Goal: Task Accomplishment & Management: Manage account settings

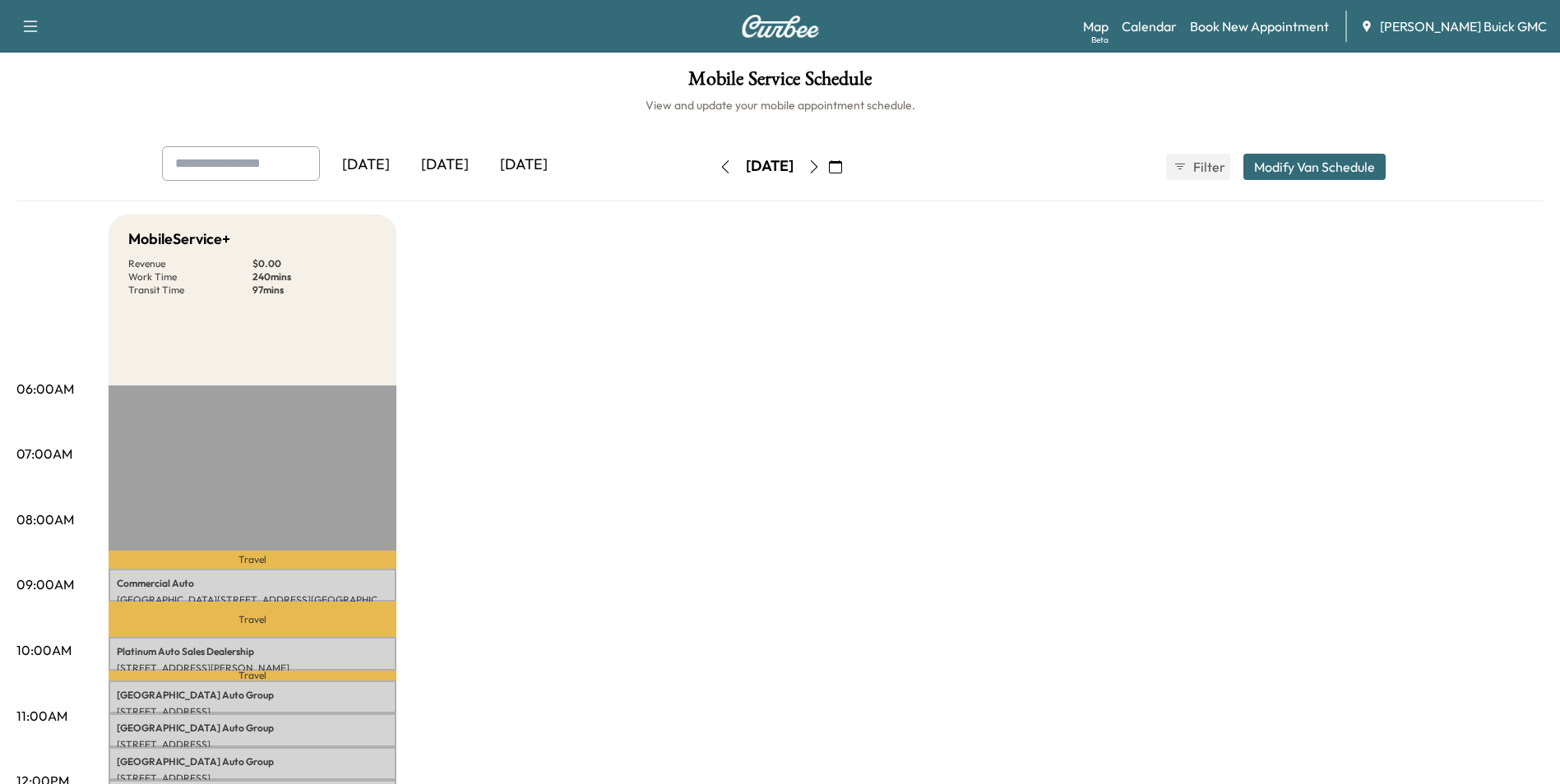
click at [523, 160] on div "[DATE]" at bounding box center [524, 165] width 79 height 38
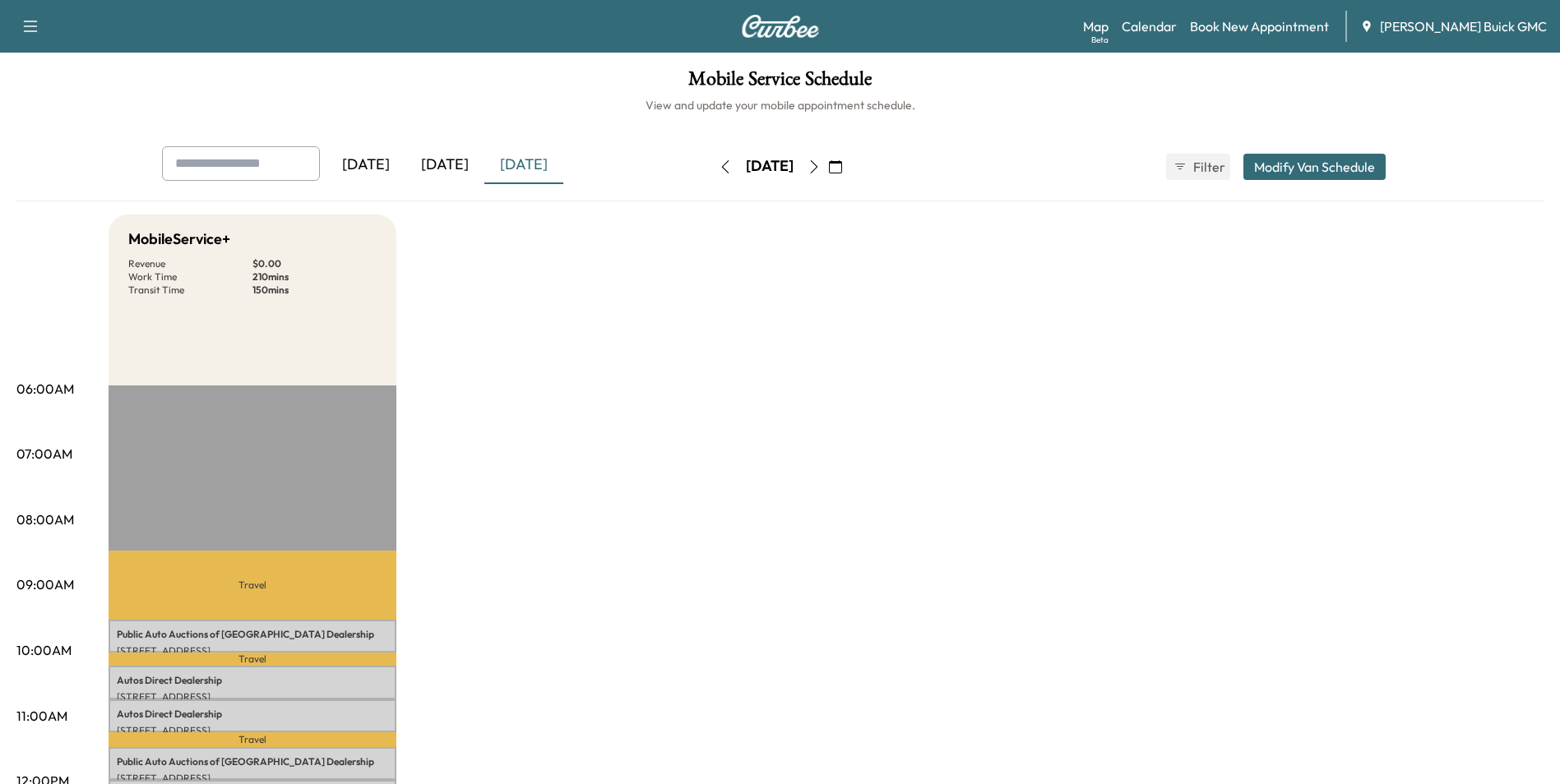
click at [818, 163] on icon "button" at bounding box center [814, 166] width 8 height 13
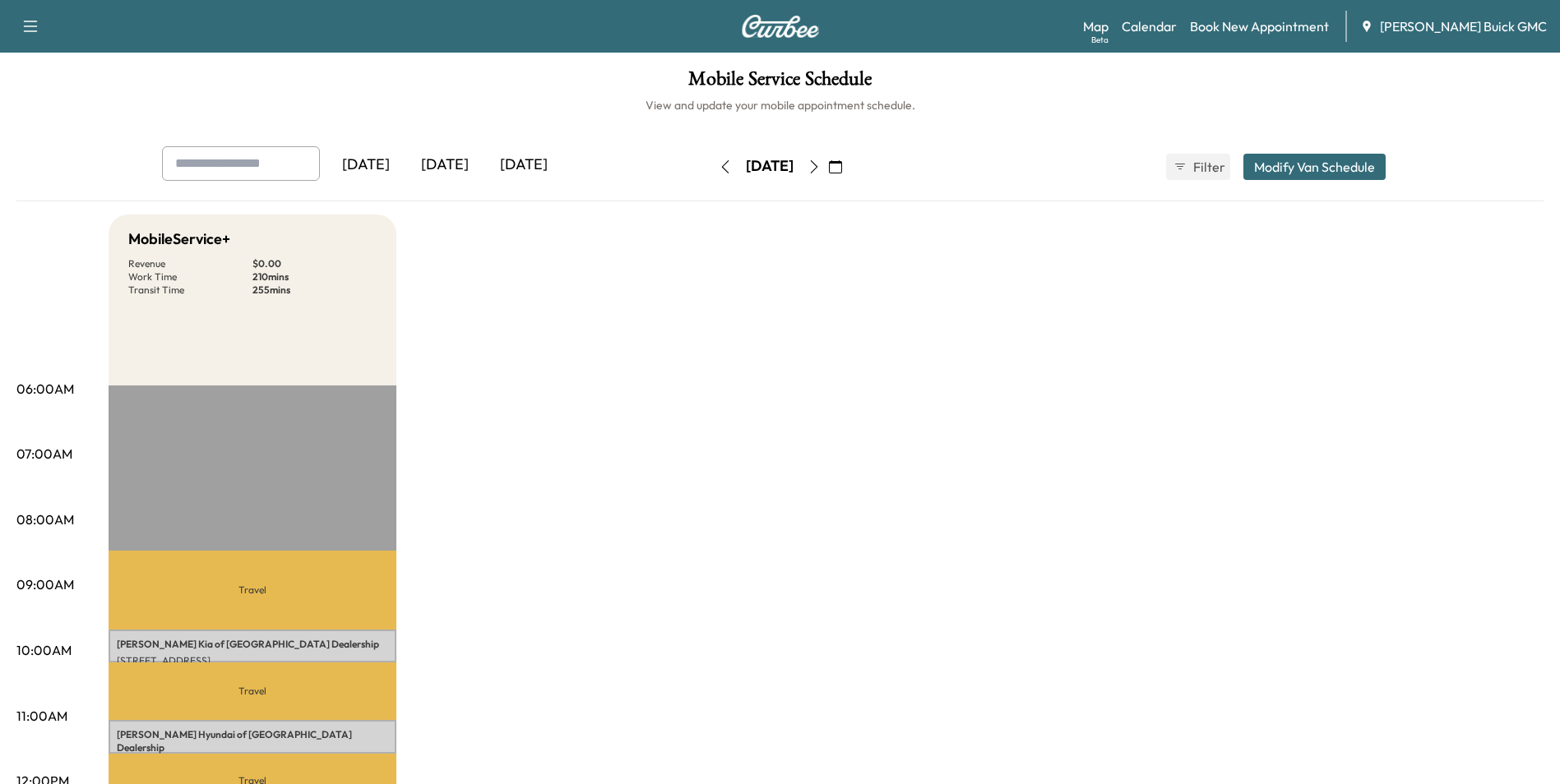
click at [821, 165] on icon "button" at bounding box center [813, 166] width 13 height 13
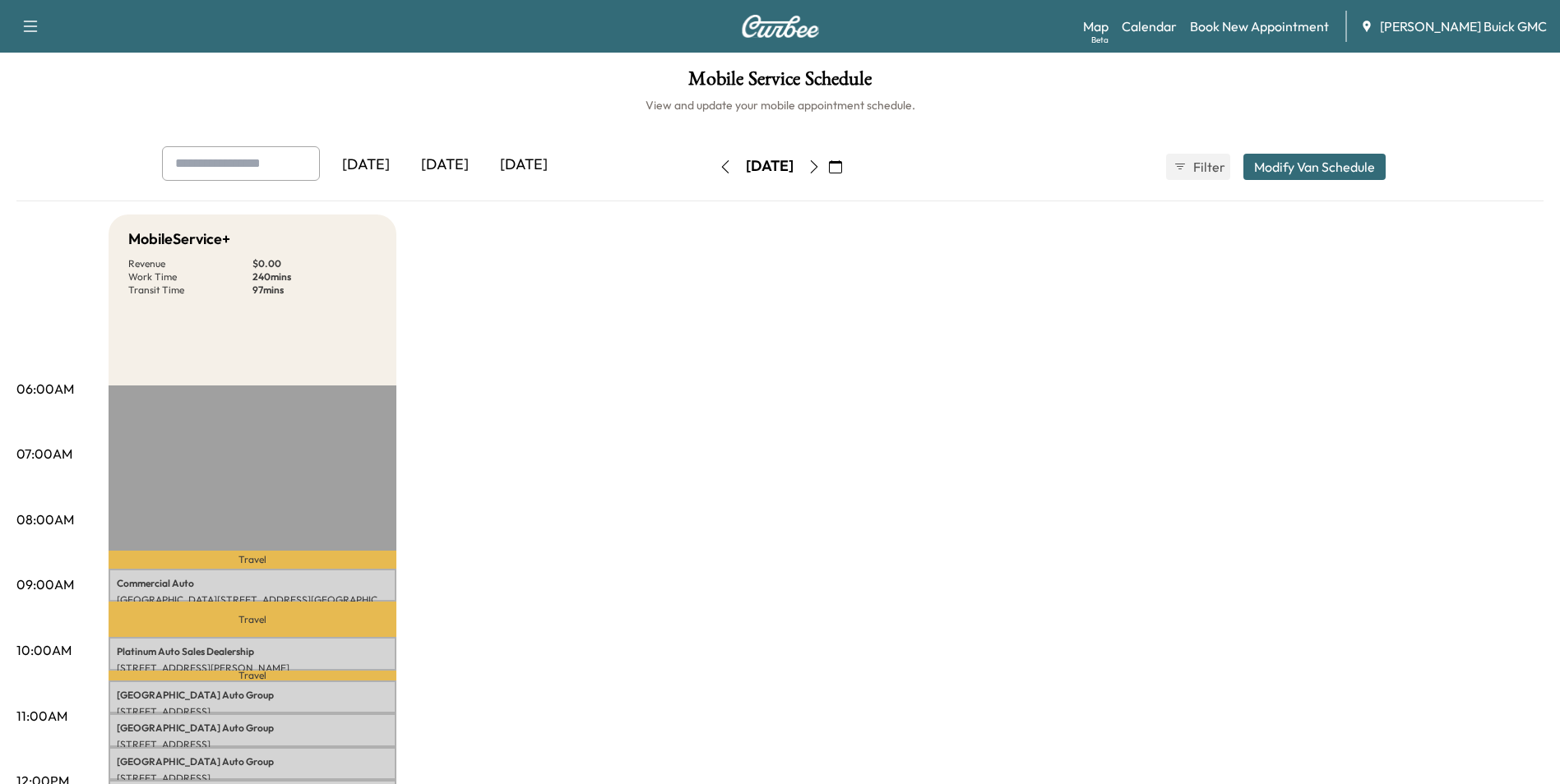
click at [821, 163] on icon "button" at bounding box center [813, 166] width 13 height 13
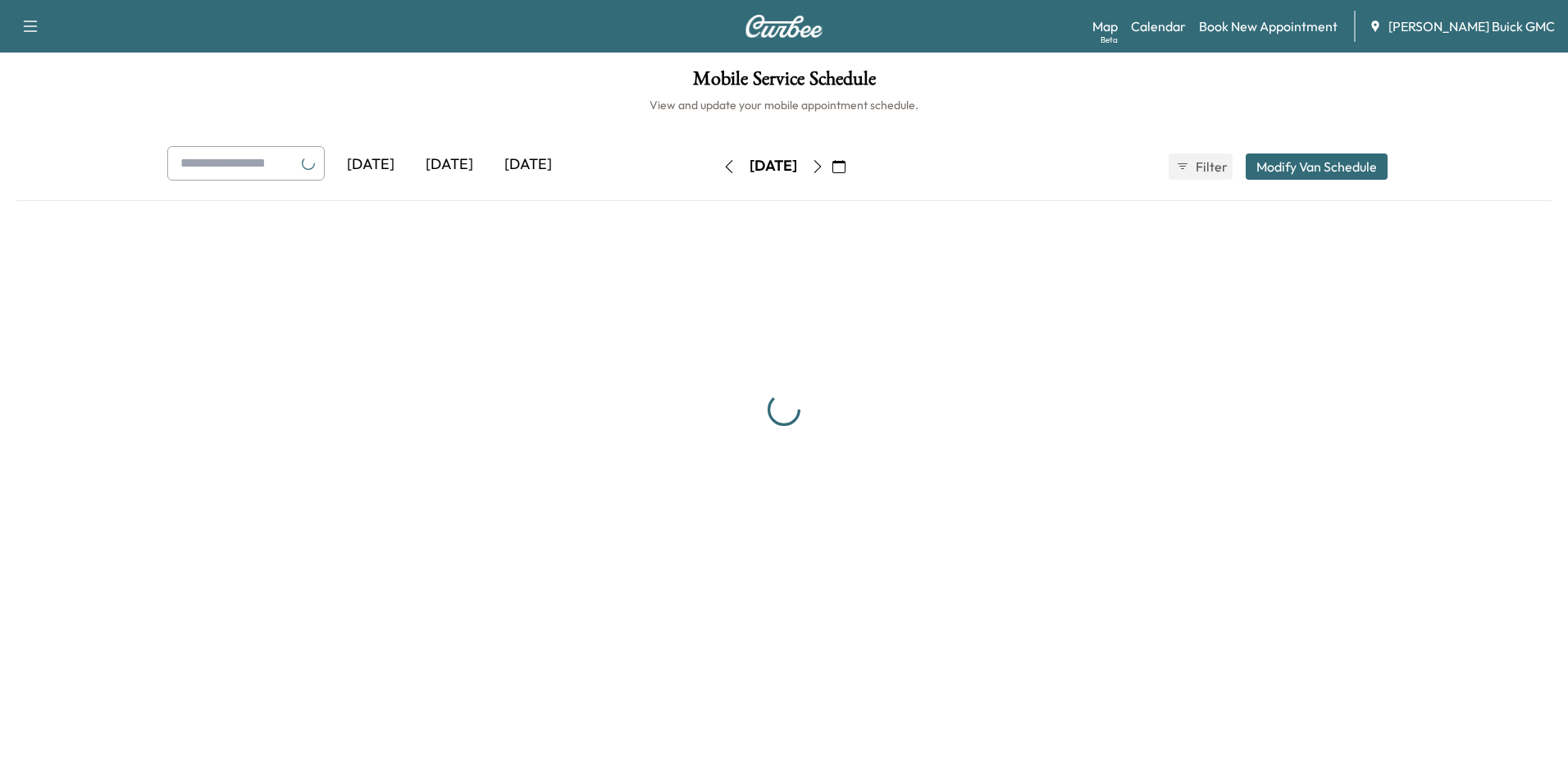
click at [831, 163] on button "button" at bounding box center [818, 166] width 28 height 26
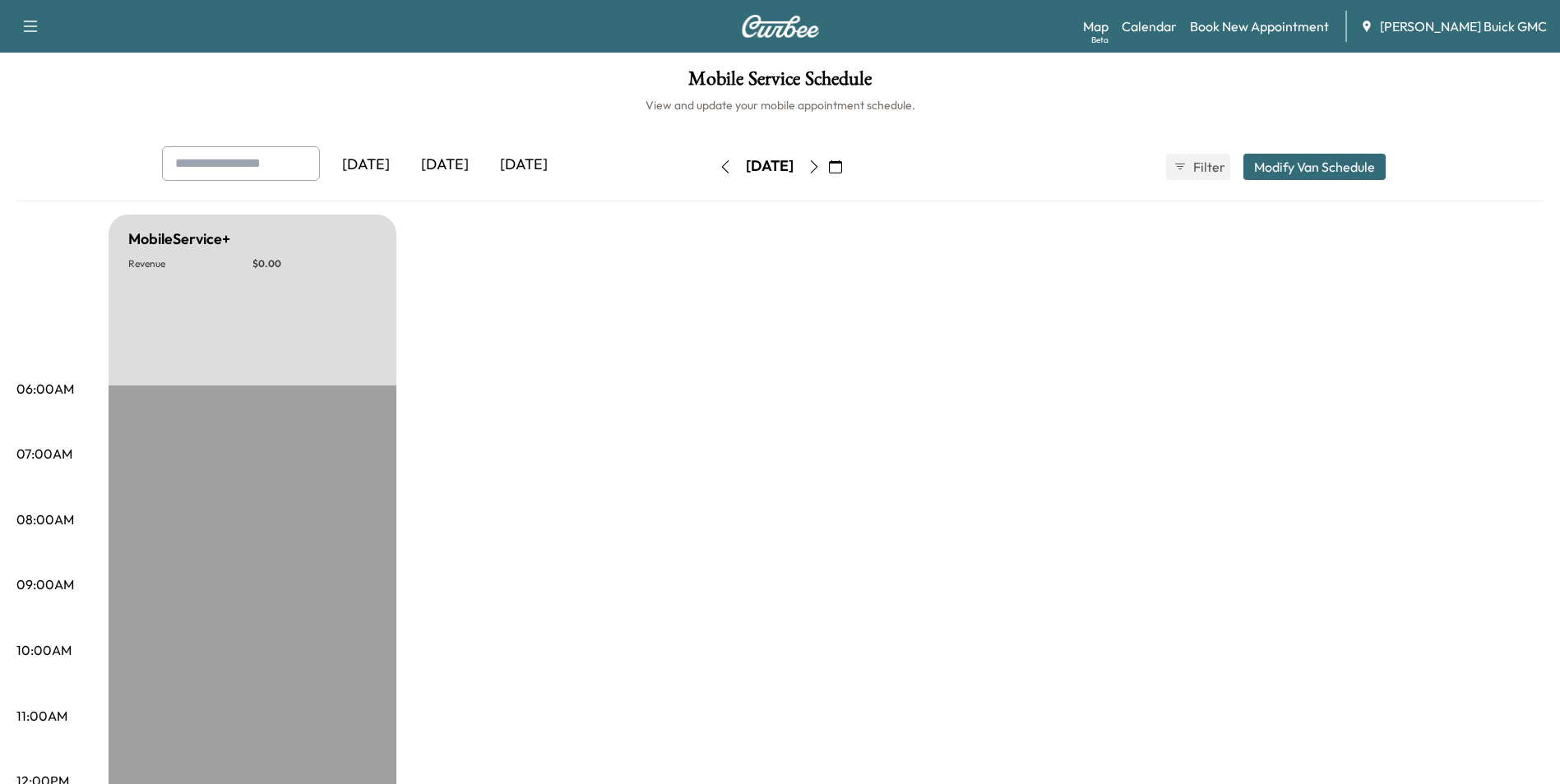
click at [821, 165] on icon "button" at bounding box center [813, 166] width 13 height 13
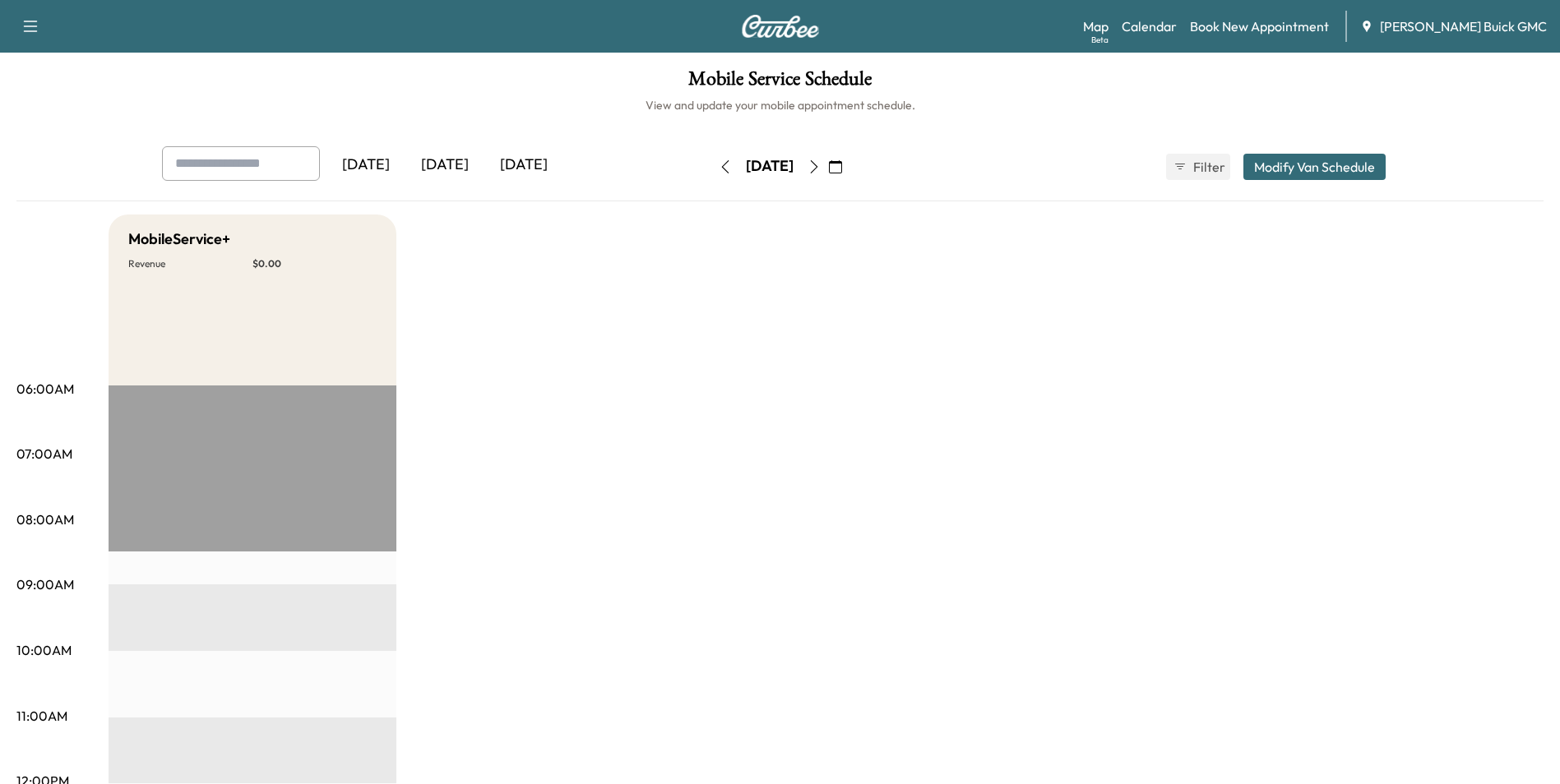
drag, startPoint x: 906, startPoint y: 398, endPoint x: 901, endPoint y: 386, distance: 13.0
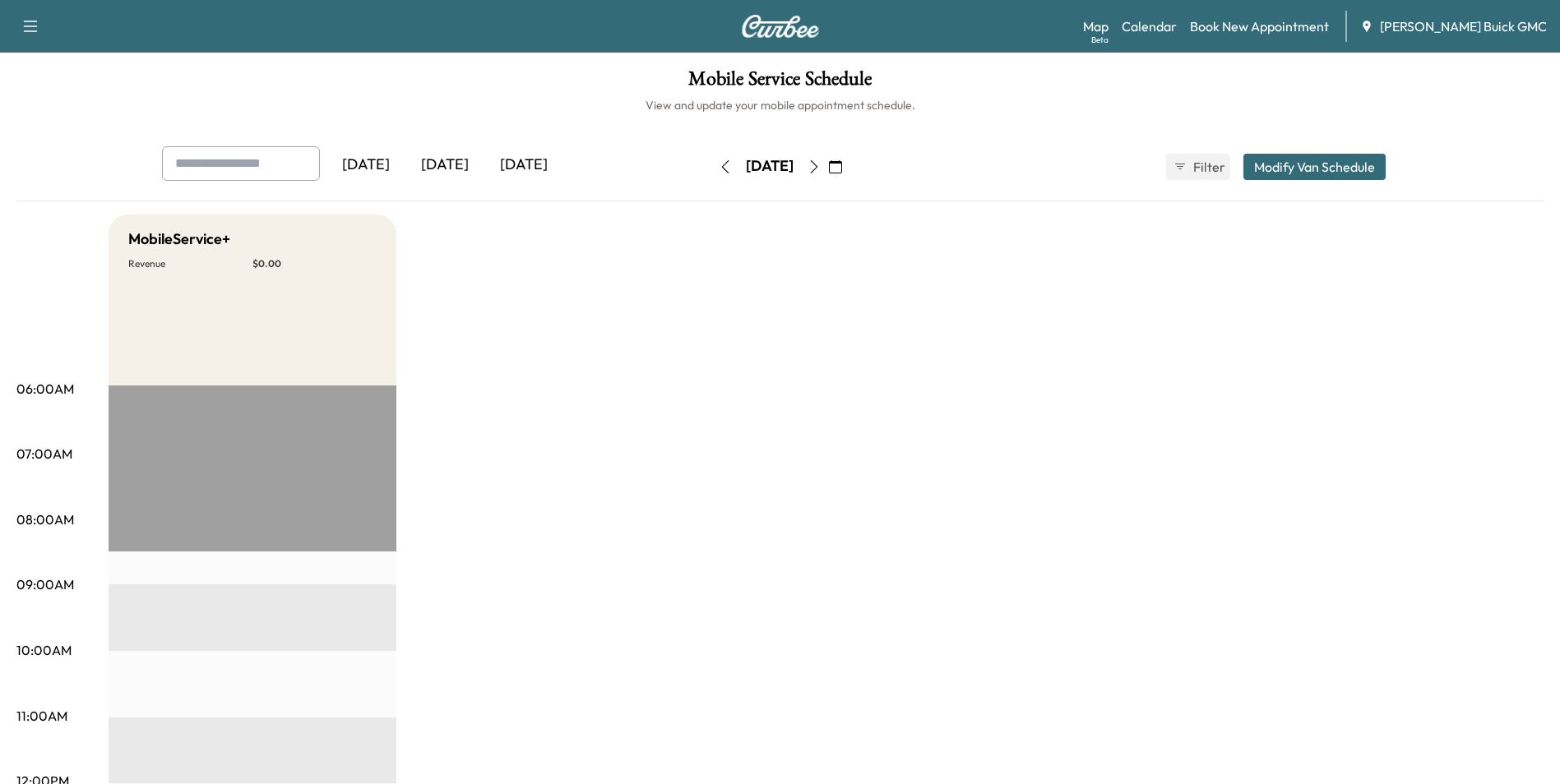
click at [463, 163] on div "[DATE]" at bounding box center [444, 165] width 79 height 38
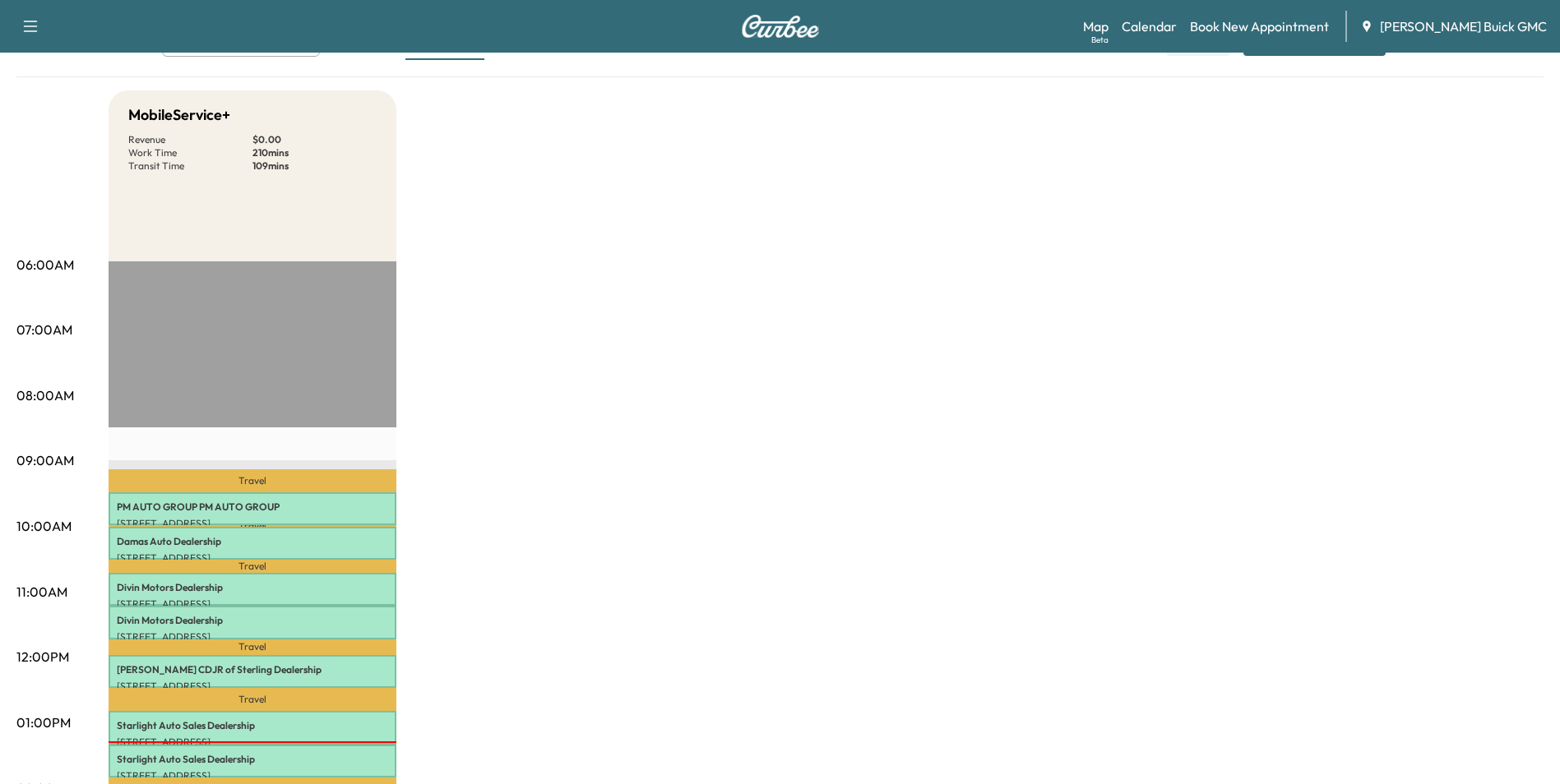
scroll to position [164, 0]
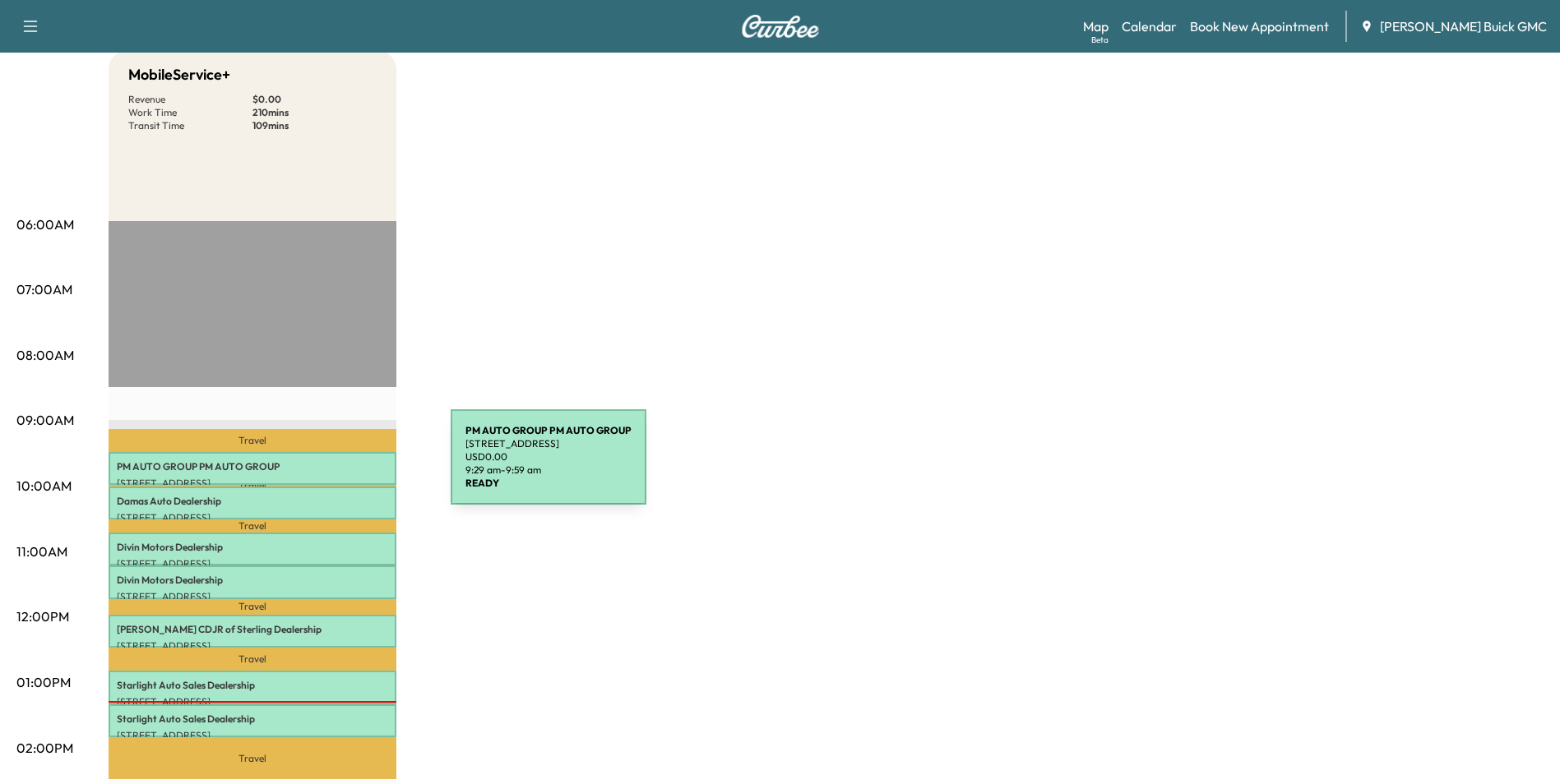
click at [327, 467] on p "PM AUTO GROUP PM AUTO GROUP" at bounding box center [253, 466] width 272 height 13
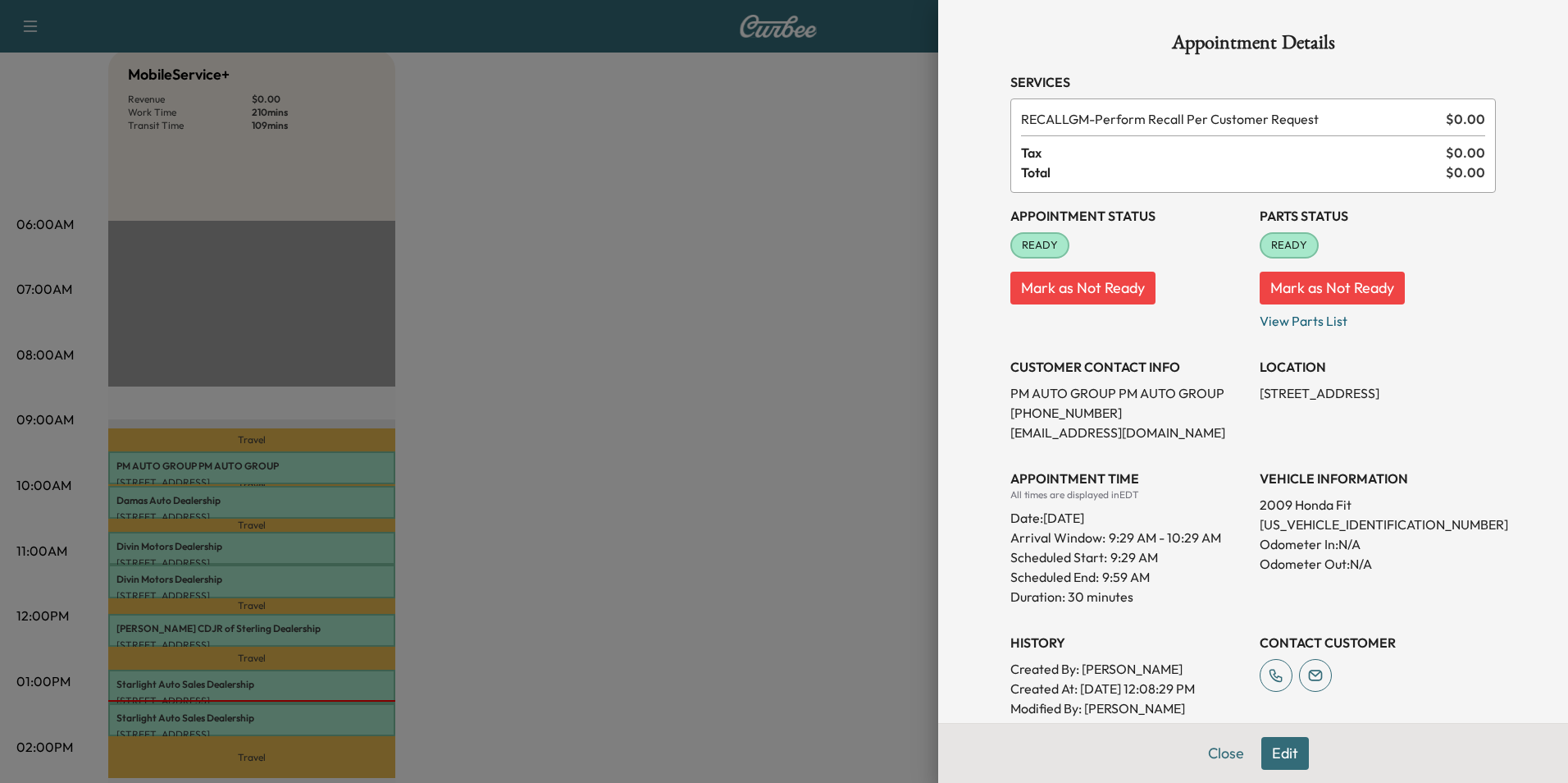
click at [846, 242] on div at bounding box center [784, 391] width 1568 height 783
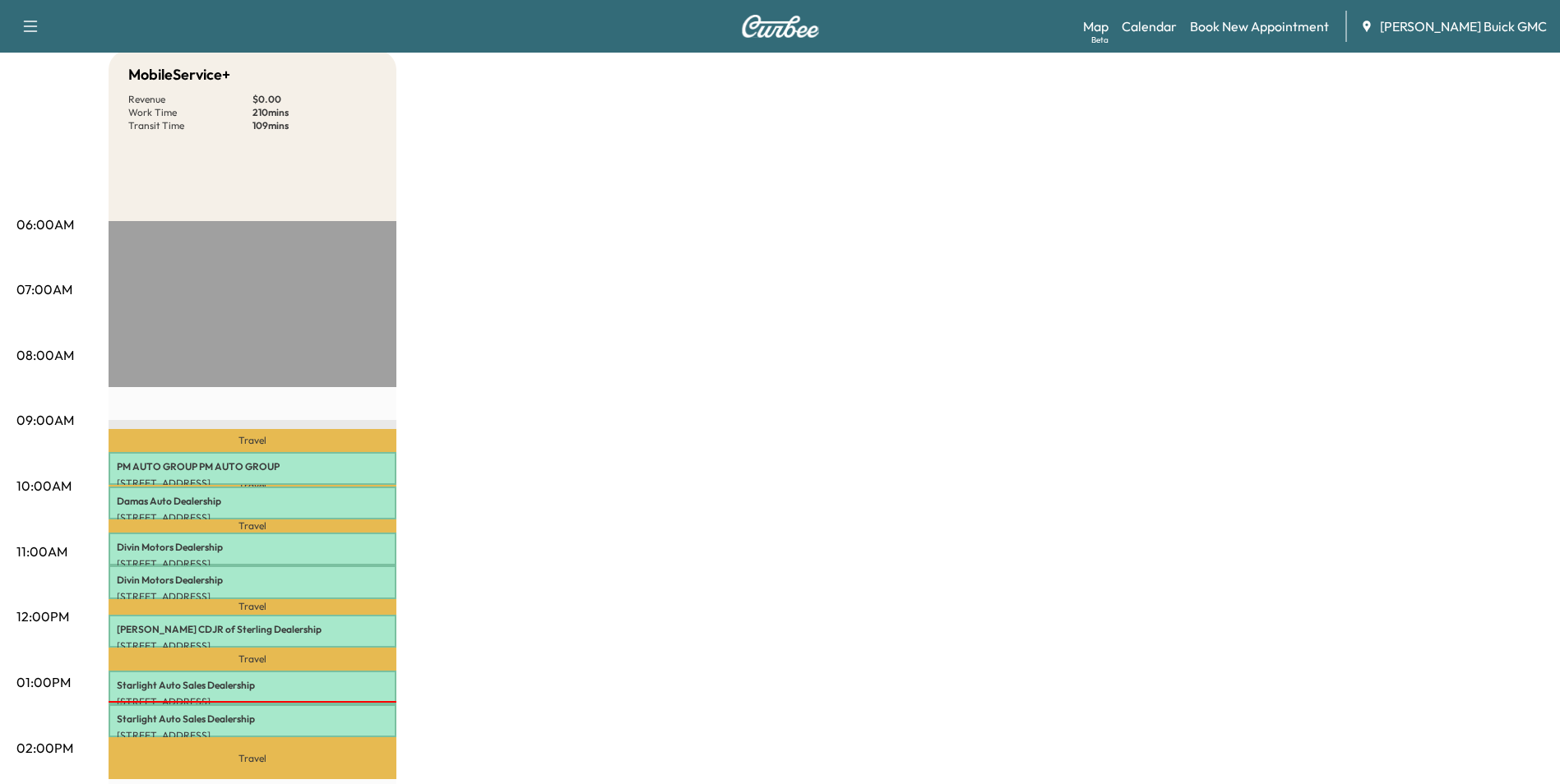
click at [757, 363] on div "MobileService+ Revenue $ 0.00 Work Time 210 mins Transit Time 109 mins Travel P…" at bounding box center [825, 666] width 1435 height 1232
click at [787, 441] on div "MobileService+ Revenue $ 0.00 Work Time 210 mins Transit Time 109 mins Travel P…" at bounding box center [825, 666] width 1435 height 1232
click at [1223, 244] on div "MobileService+ Revenue $ 0.00 Work Time 210 mins Transit Time 109 mins Travel P…" at bounding box center [825, 666] width 1435 height 1232
click at [1245, 294] on div "MobileService+ Revenue $ 0.00 Work Time 210 mins Transit Time 109 mins Travel P…" at bounding box center [825, 666] width 1435 height 1232
click at [1247, 294] on div "MobileService+ Revenue $ 0.00 Work Time 210 mins Transit Time 109 mins Travel P…" at bounding box center [825, 666] width 1435 height 1232
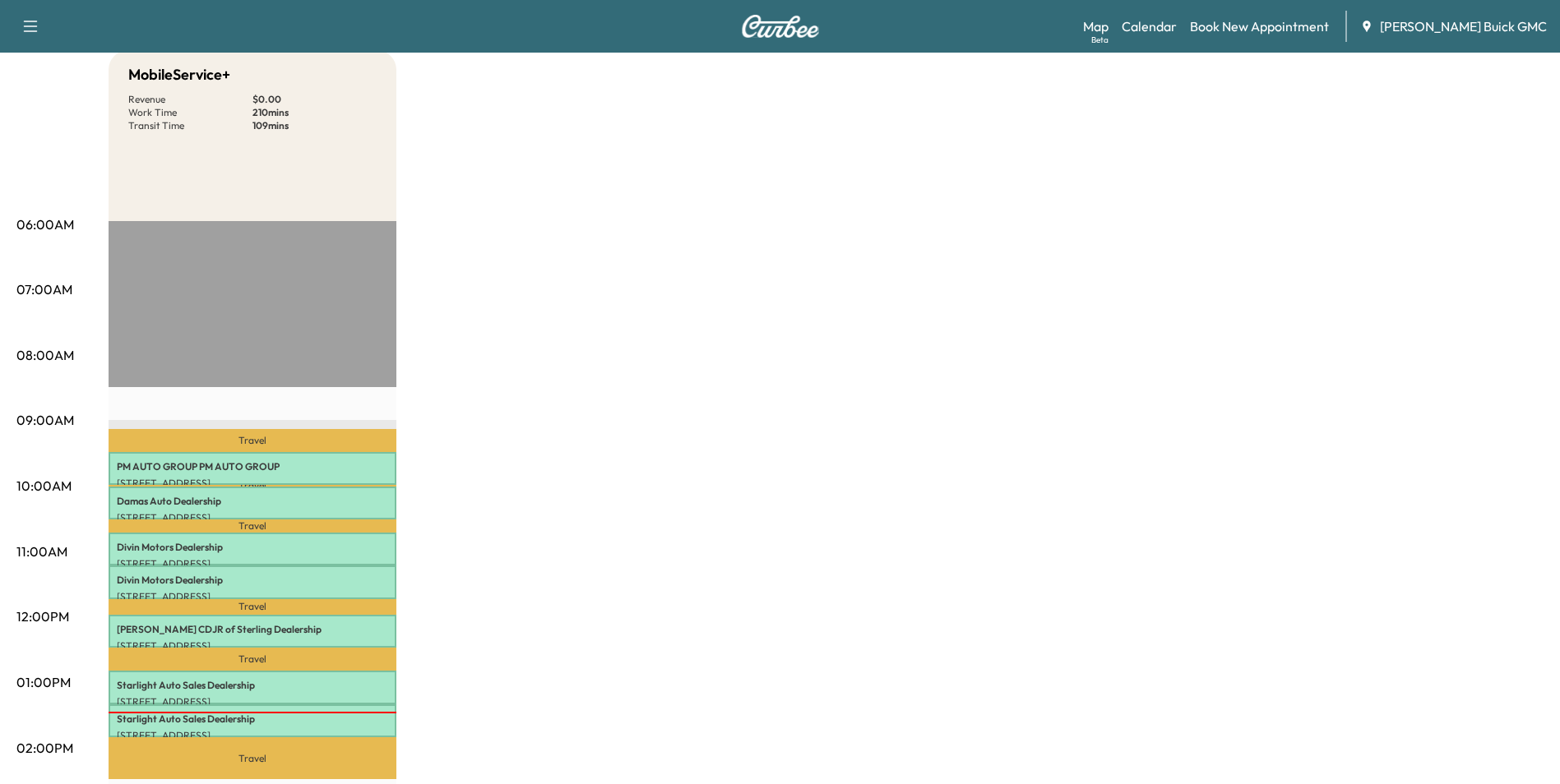
click at [1065, 320] on div "MobileService+ Revenue $ 0.00 Work Time 210 mins Transit Time 109 mins Travel P…" at bounding box center [825, 666] width 1435 height 1232
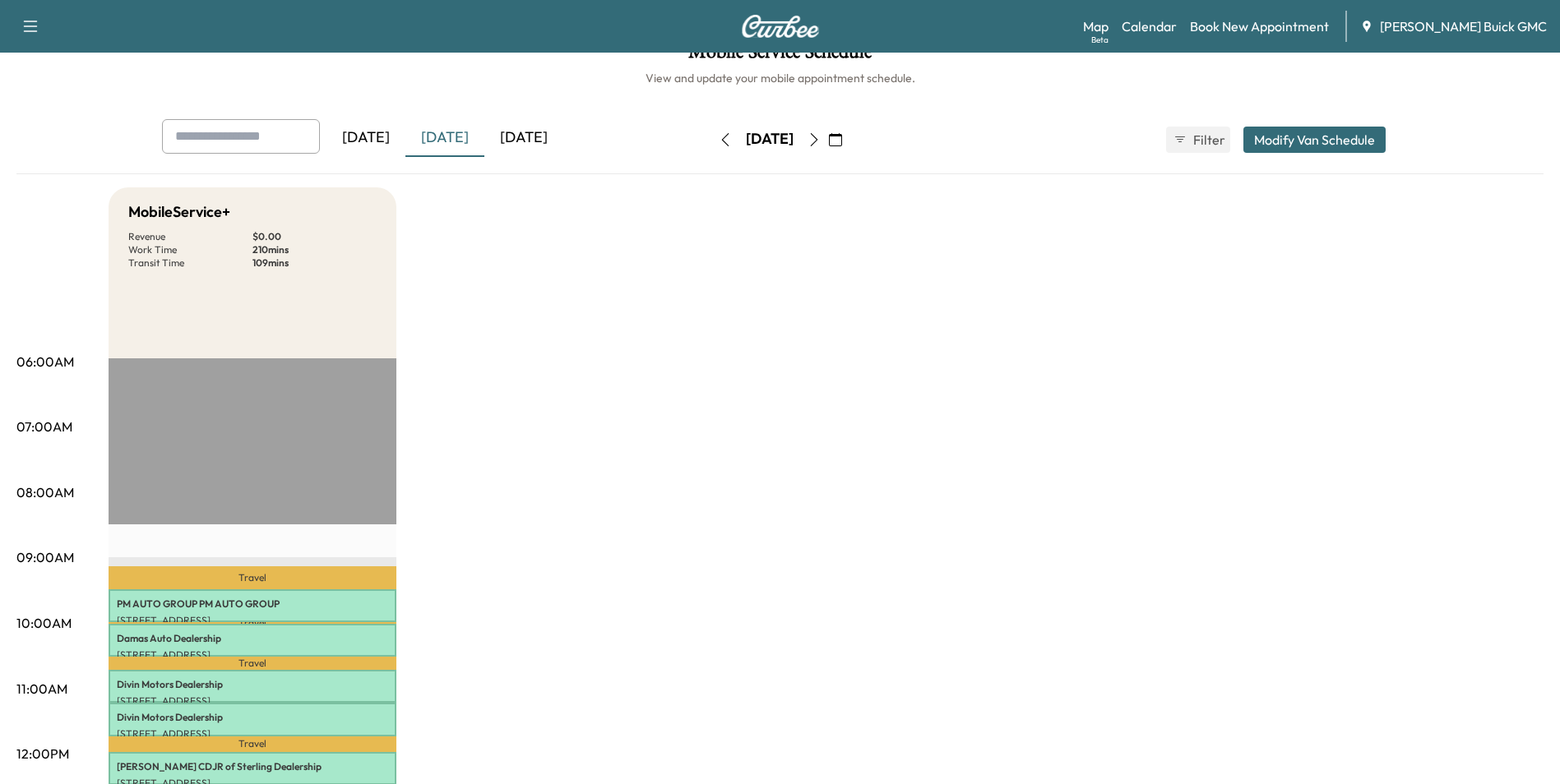
scroll to position [0, 0]
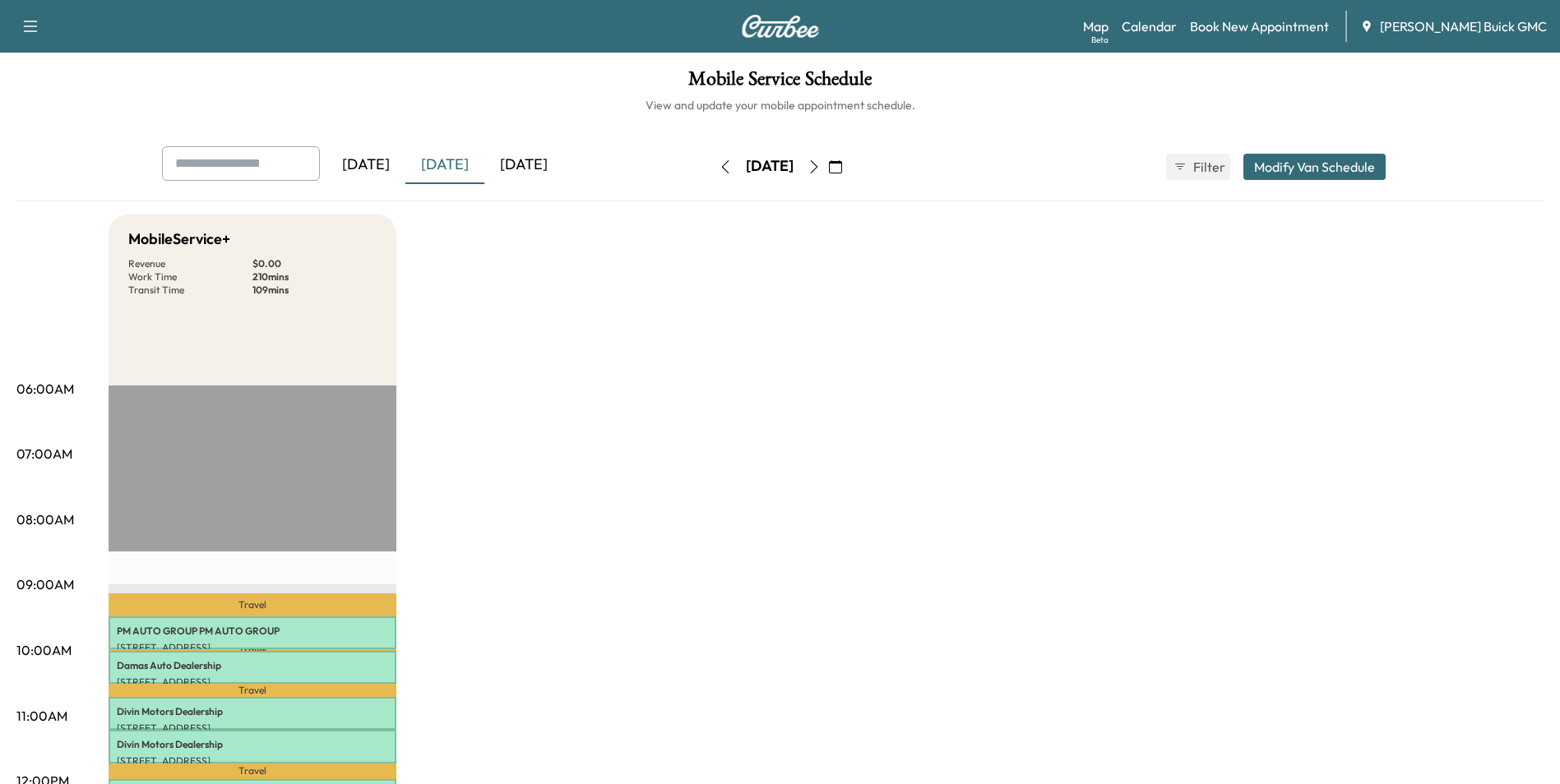
drag, startPoint x: 812, startPoint y: 272, endPoint x: 821, endPoint y: 260, distance: 15.0
